Goal: Find specific page/section: Find specific page/section

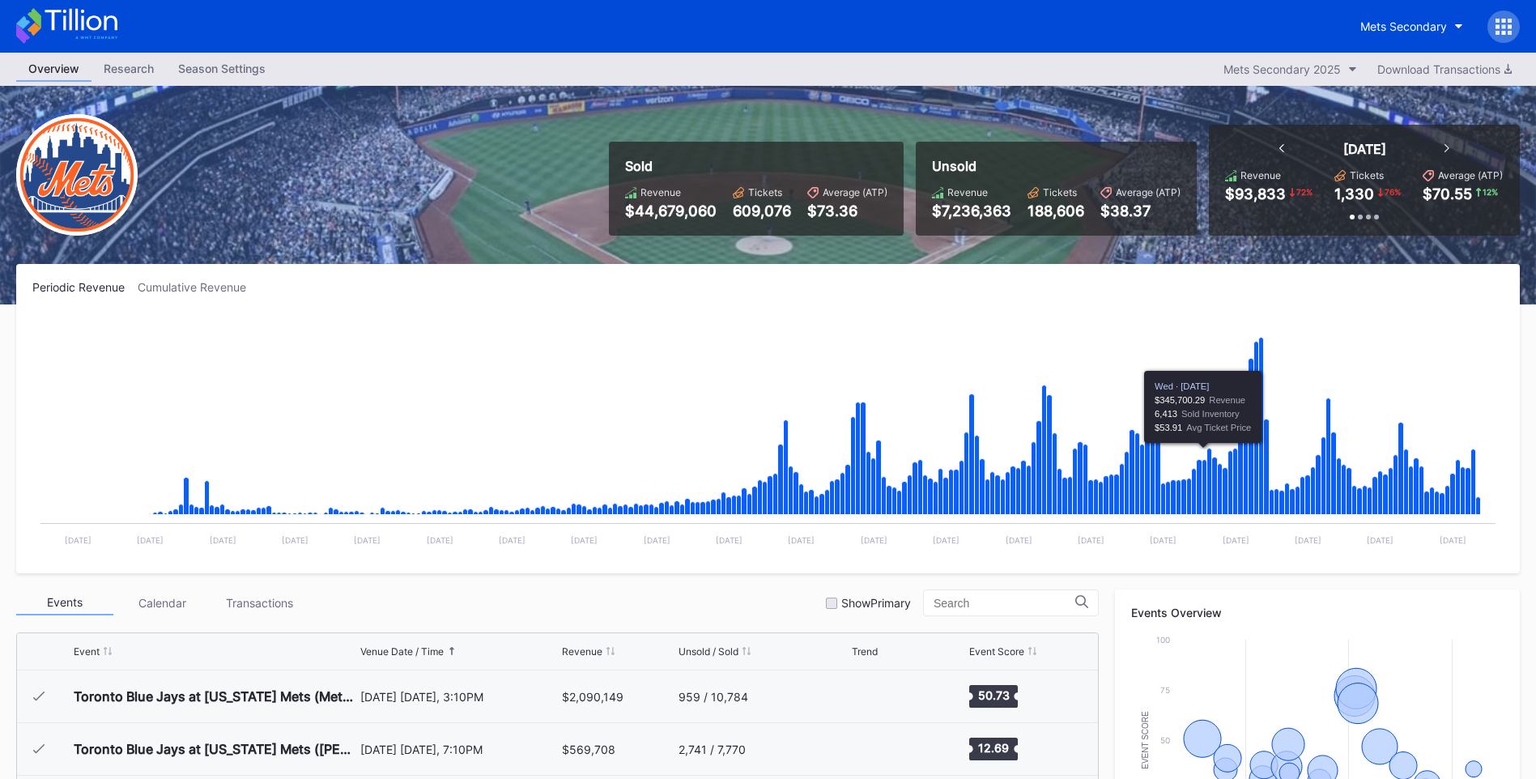
scroll to position [3316, 0]
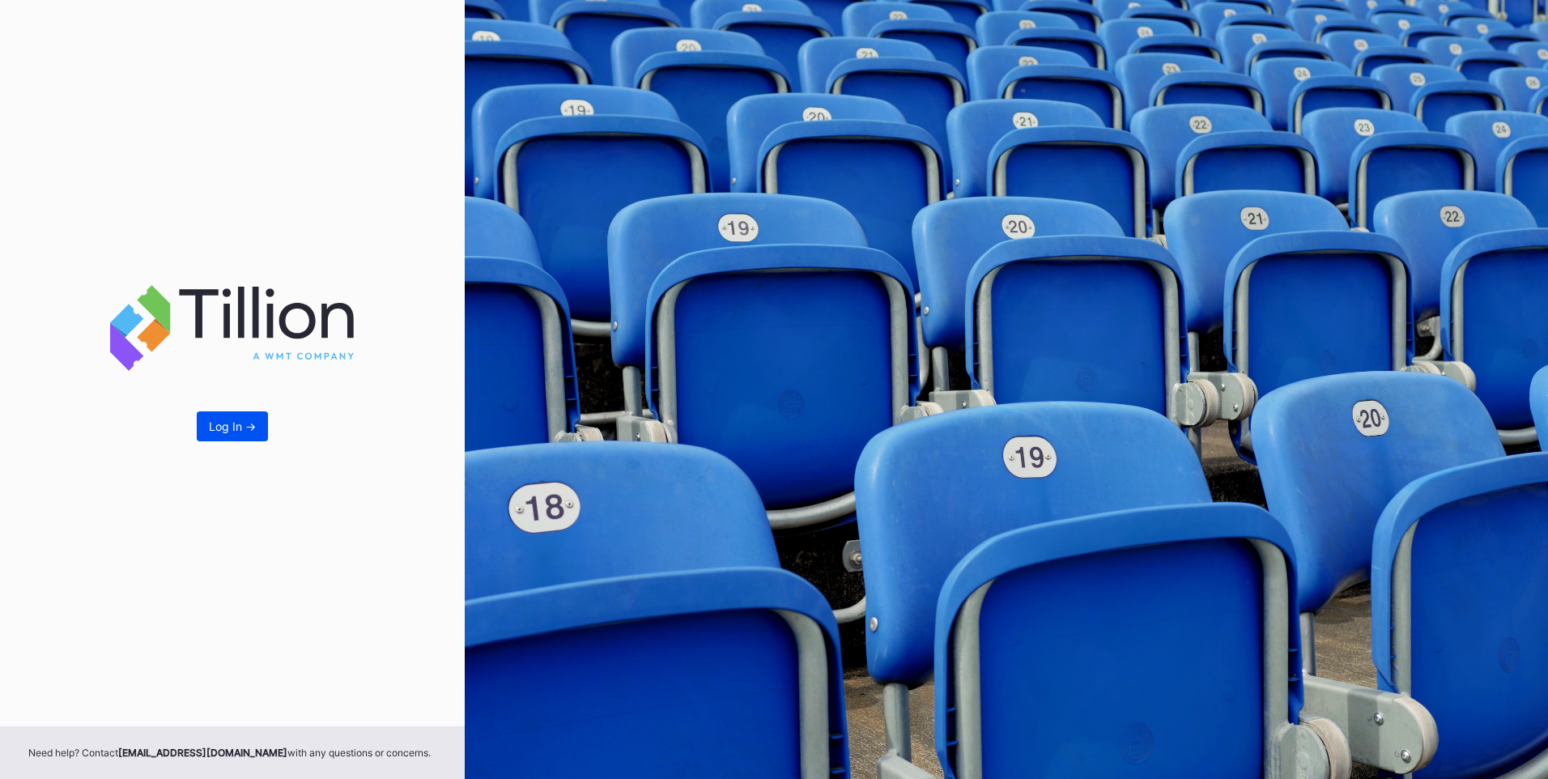
click at [224, 414] on button "Log In ->" at bounding box center [232, 426] width 71 height 30
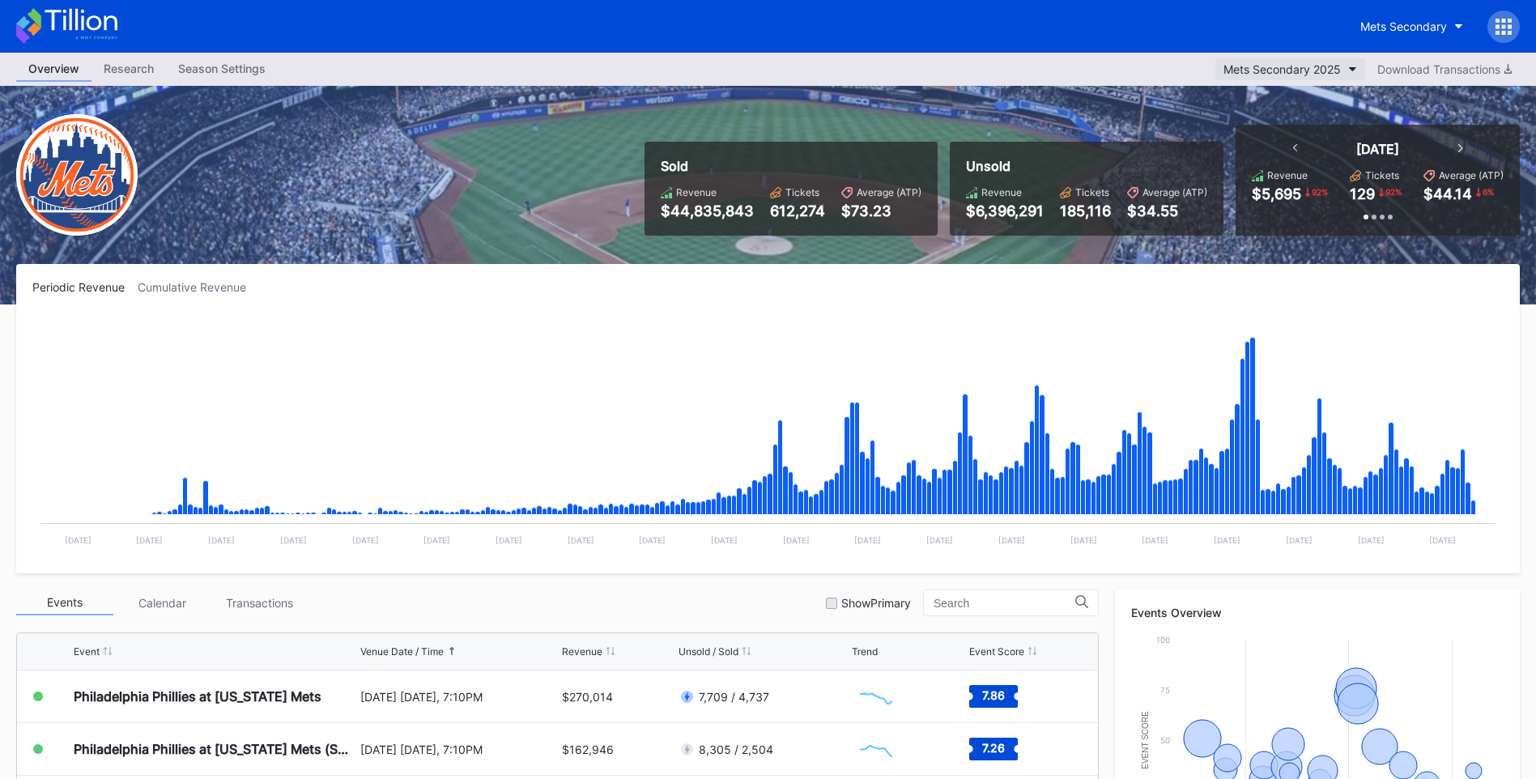
click at [1304, 62] on div "Mets Secondary 2025" at bounding box center [1282, 69] width 117 height 14
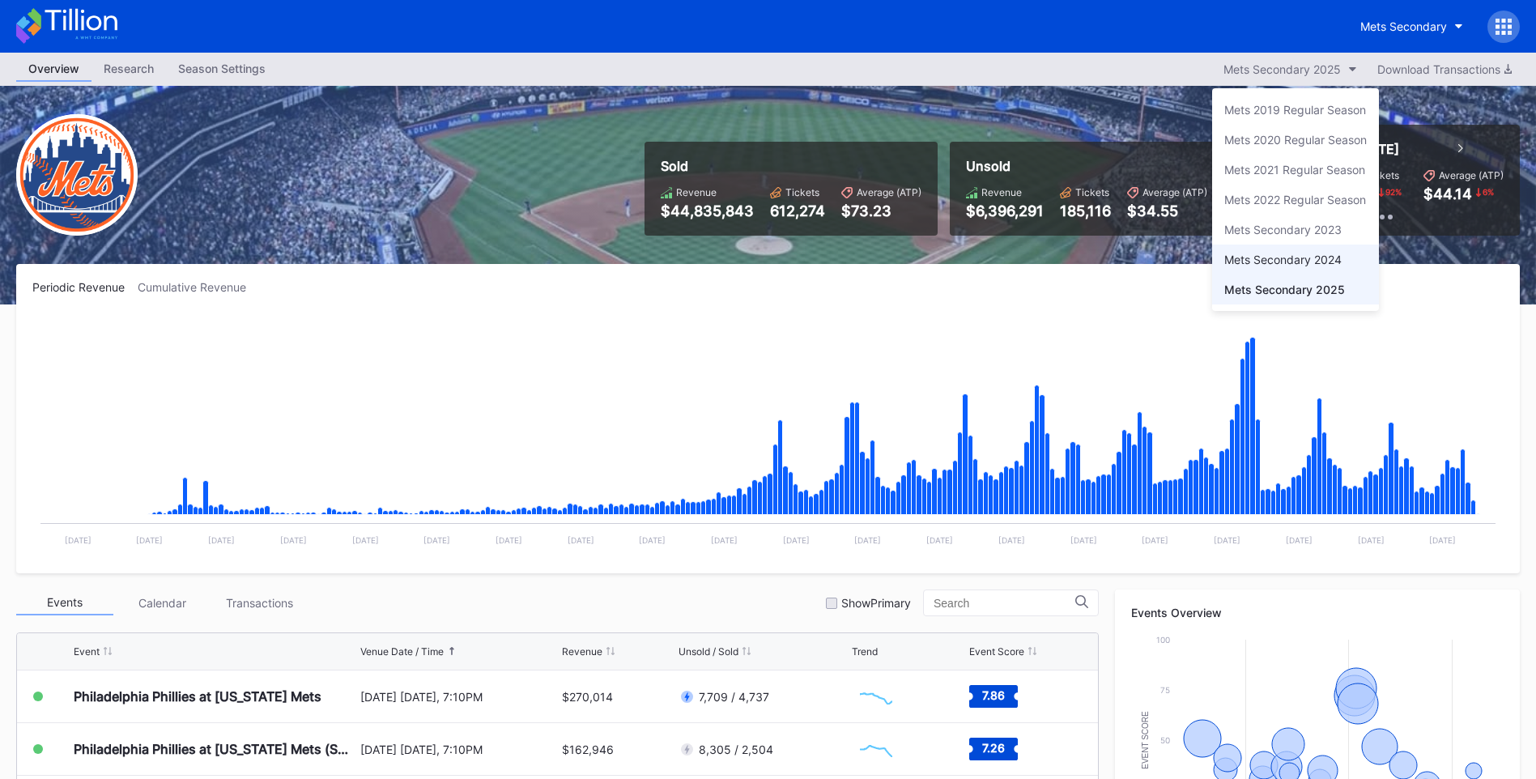
click at [1295, 256] on div "Mets Secondary 2024" at bounding box center [1282, 260] width 117 height 14
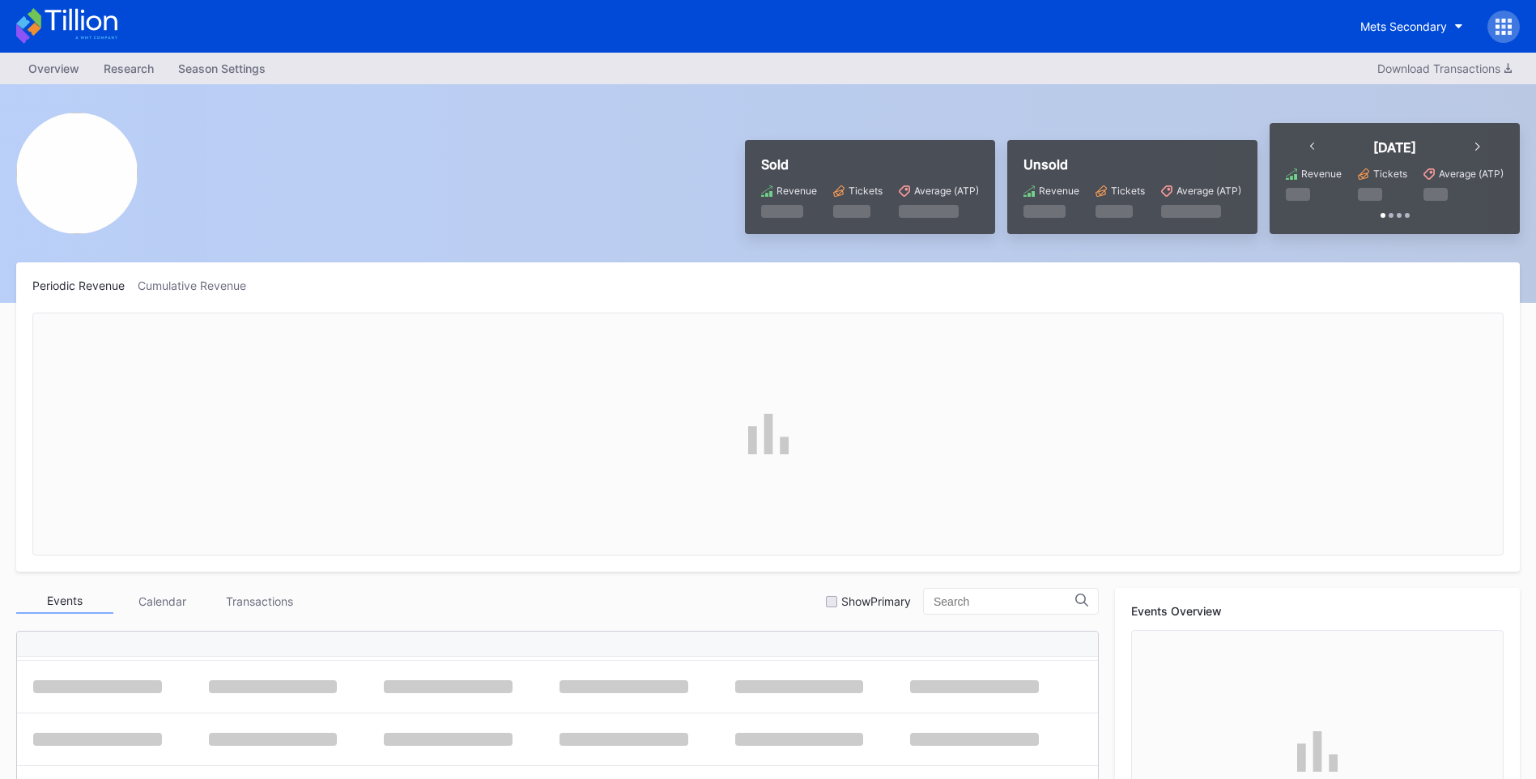
scroll to position [510, 0]
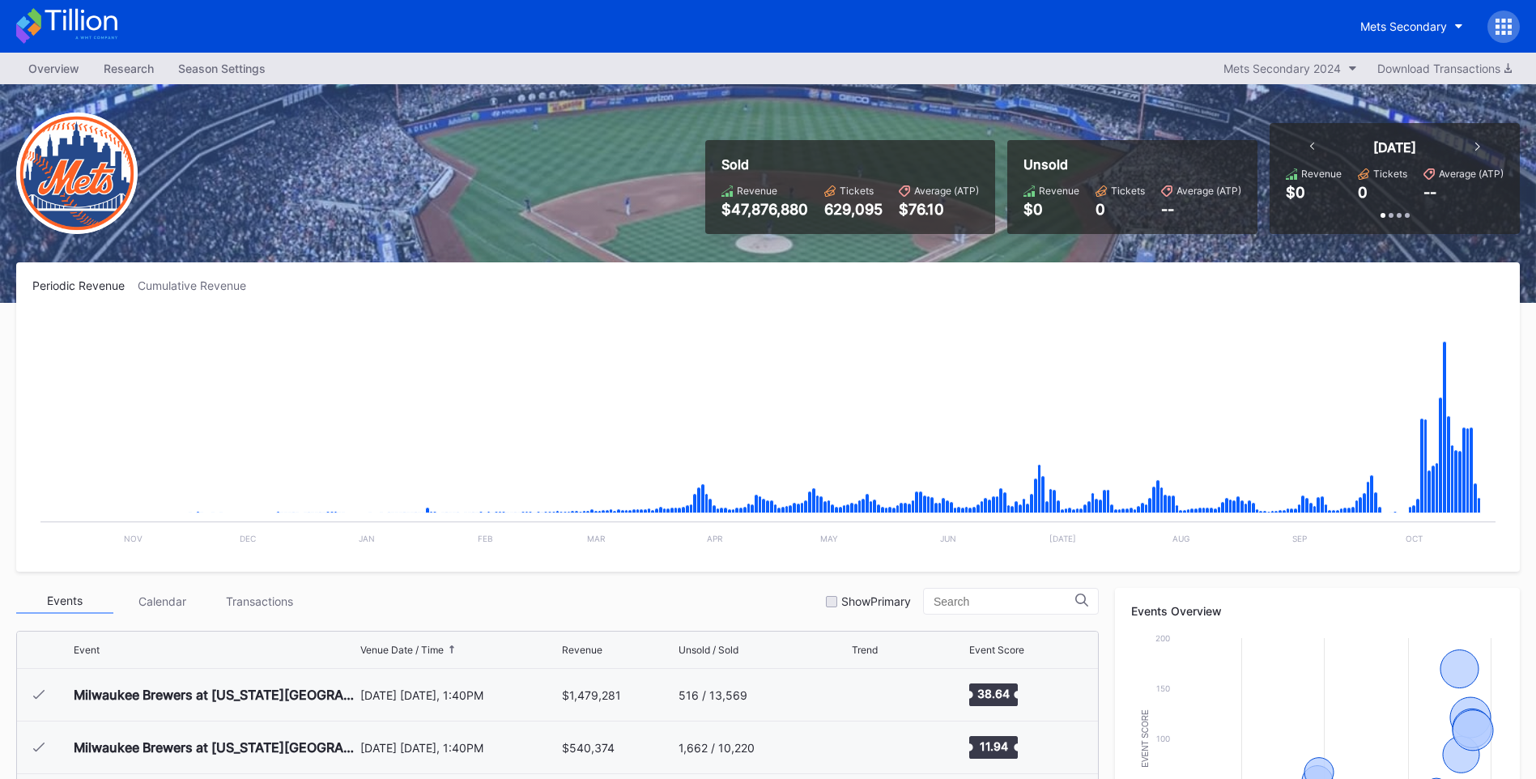
scroll to position [510, 0]
